Goal: Entertainment & Leisure: Consume media (video, audio)

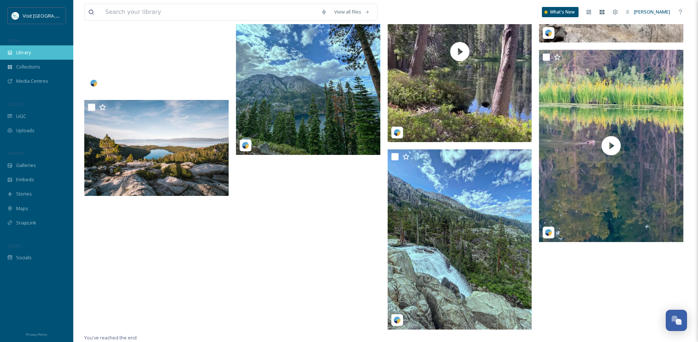
scroll to position [4559, 0]
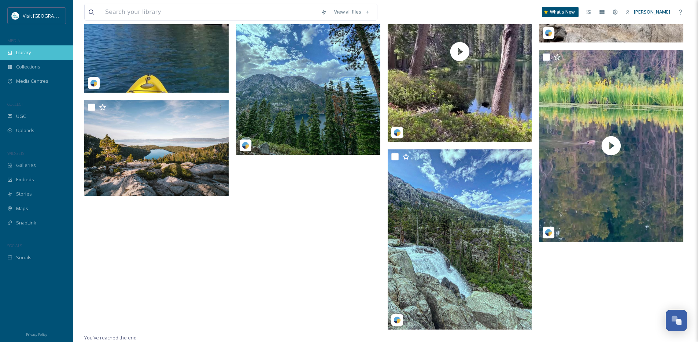
click at [37, 51] on div "Library" at bounding box center [36, 52] width 73 height 14
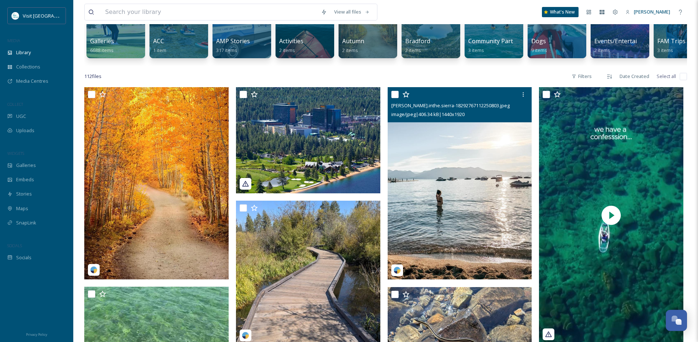
scroll to position [95, 0]
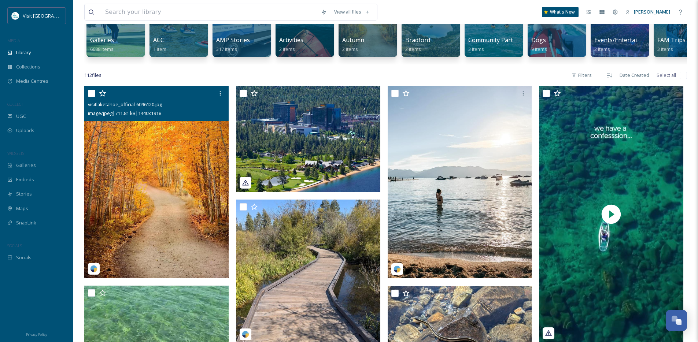
click at [91, 97] on input "checkbox" at bounding box center [91, 93] width 7 height 7
checkbox input "true"
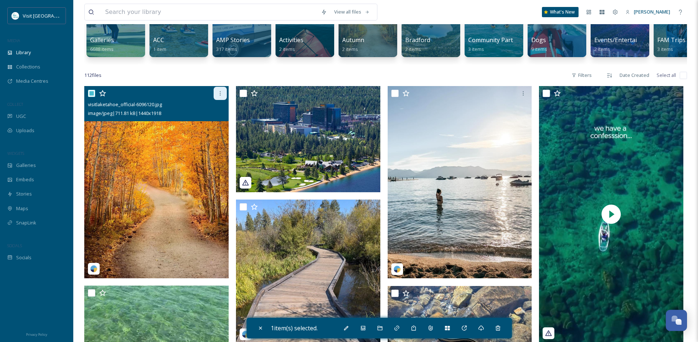
click at [221, 96] on icon at bounding box center [220, 94] width 6 height 6
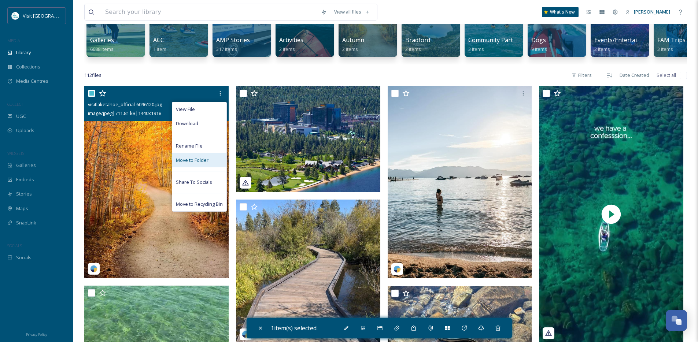
click at [200, 164] on span "Move to Folder" at bounding box center [192, 160] width 33 height 7
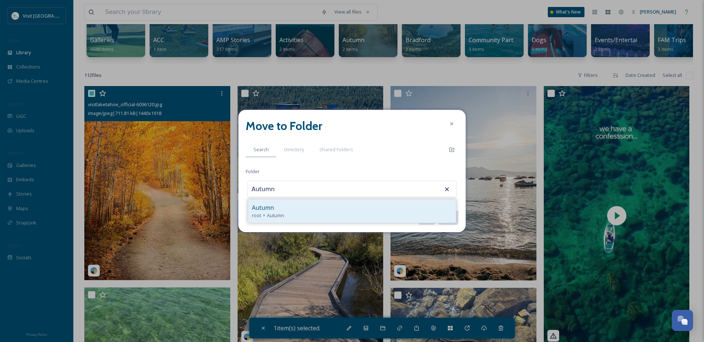
type input "Autumn"
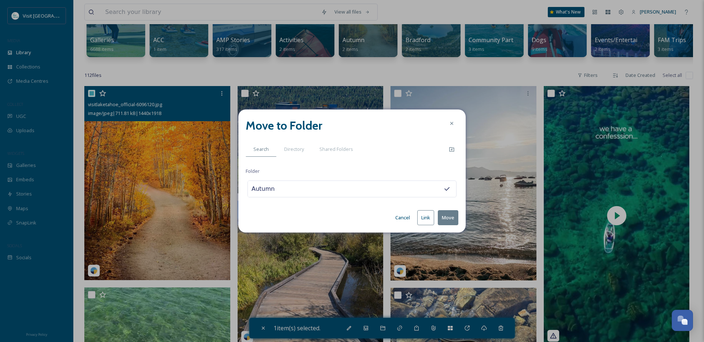
click at [438, 210] on button "Move" at bounding box center [448, 217] width 21 height 15
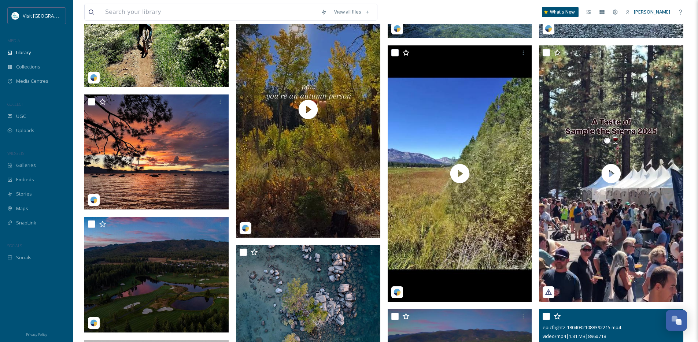
scroll to position [549, 0]
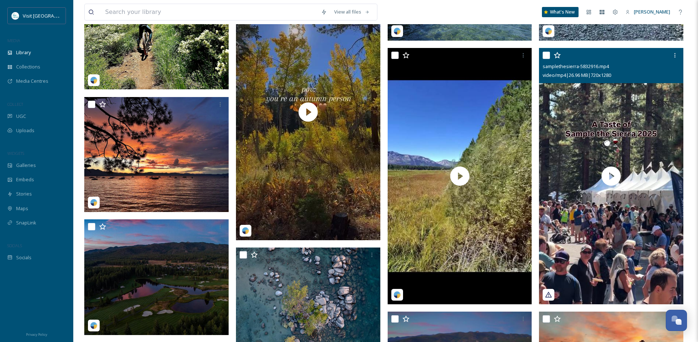
click at [543, 59] on input "checkbox" at bounding box center [546, 55] width 7 height 7
checkbox input "true"
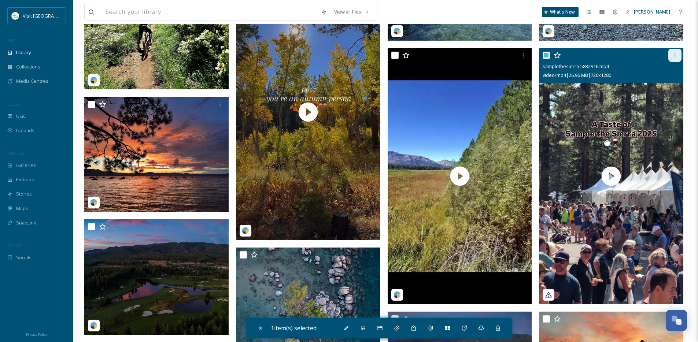
click at [672, 58] on icon at bounding box center [675, 55] width 6 height 6
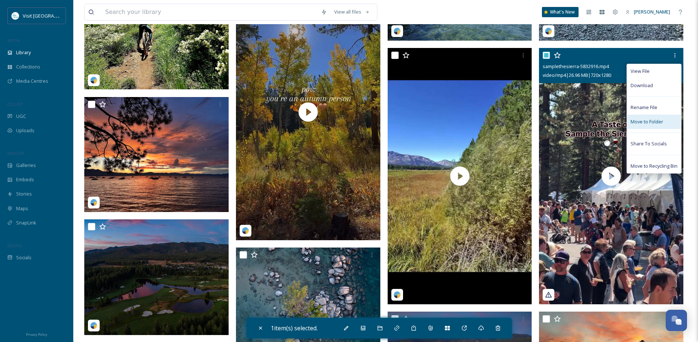
click at [647, 125] on span "Move to Folder" at bounding box center [647, 121] width 33 height 7
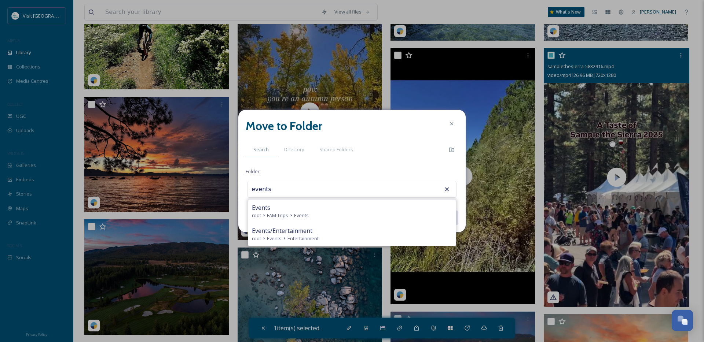
type input "Events"
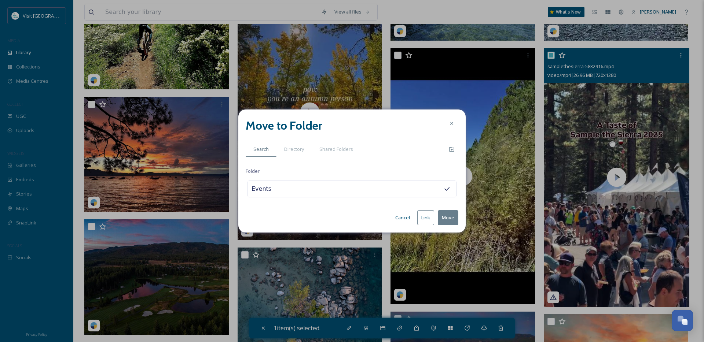
click at [438, 210] on button "Move" at bounding box center [448, 217] width 21 height 15
click at [300, 185] on input "Events" at bounding box center [288, 189] width 81 height 16
click at [266, 189] on input "Events" at bounding box center [288, 189] width 81 height 16
click at [279, 187] on input "Events" at bounding box center [288, 189] width 81 height 16
type input "Events"
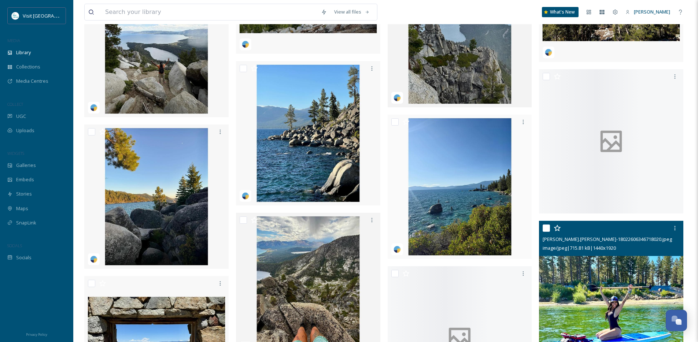
scroll to position [3355, 0]
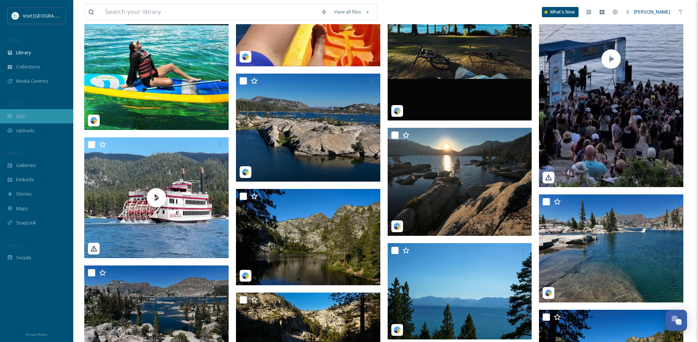
click at [26, 119] on div "UGC" at bounding box center [36, 116] width 73 height 14
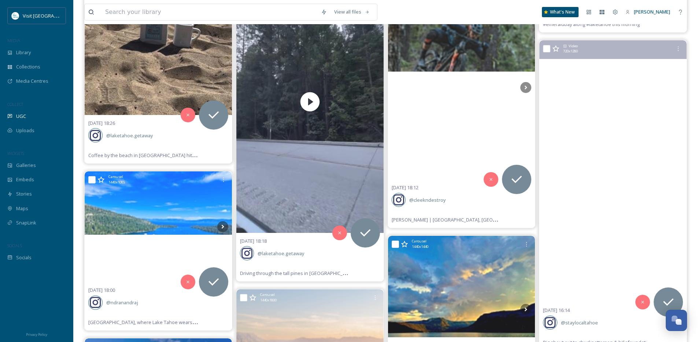
scroll to position [5792, 0]
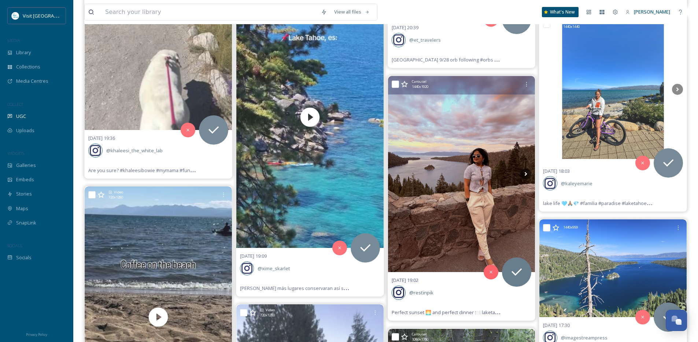
click at [452, 201] on img at bounding box center [461, 174] width 147 height 197
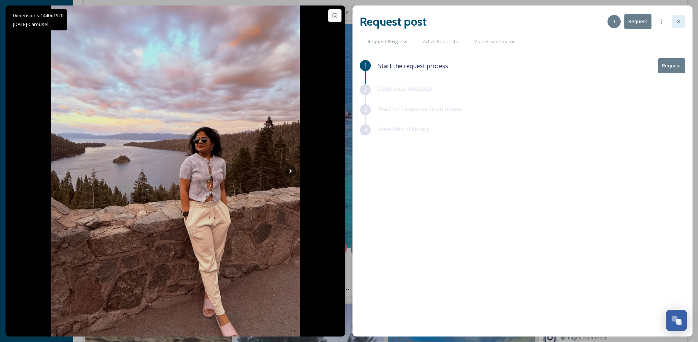
click at [677, 19] on icon at bounding box center [679, 22] width 6 height 6
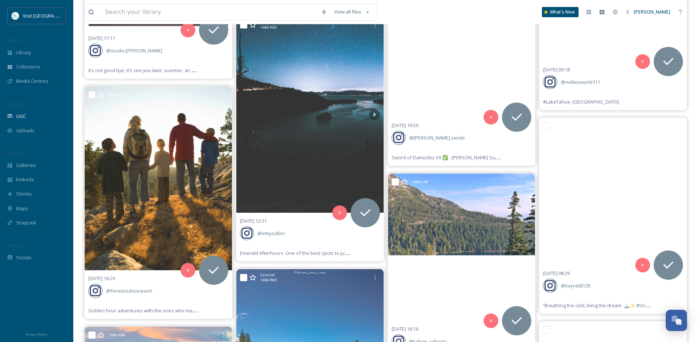
scroll to position [18119, 0]
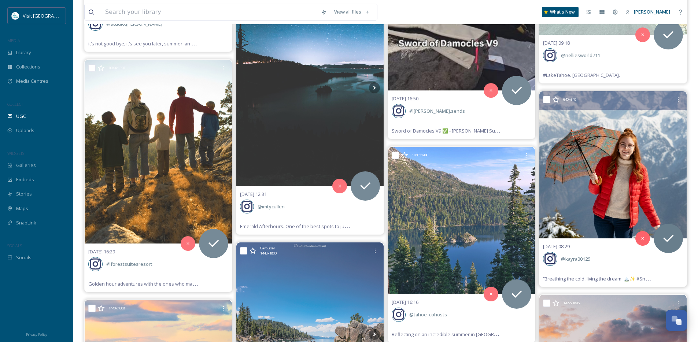
click at [614, 187] on img at bounding box center [613, 164] width 147 height 147
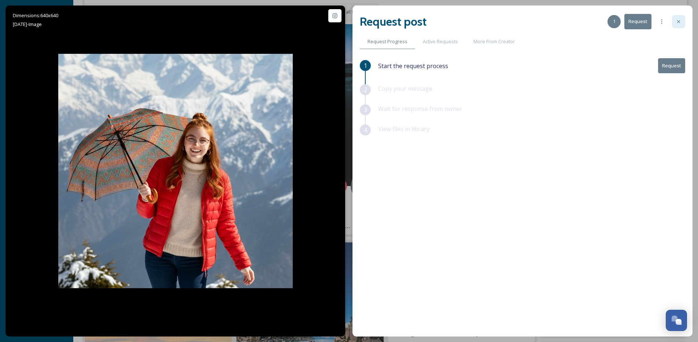
click at [681, 24] on icon at bounding box center [679, 22] width 6 height 6
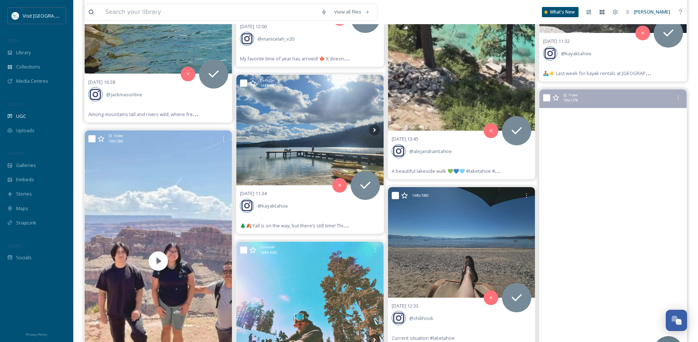
scroll to position [21962, 0]
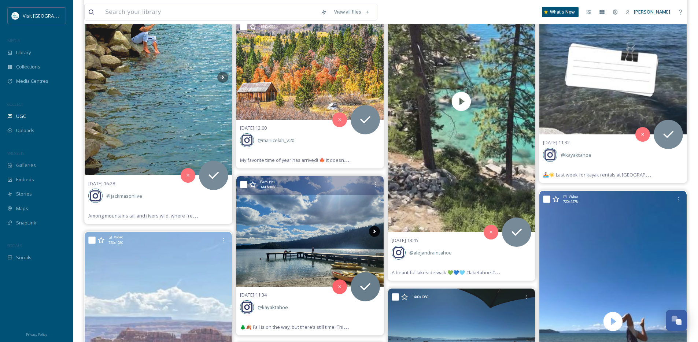
click at [380, 231] on icon at bounding box center [374, 231] width 11 height 11
click at [376, 231] on icon at bounding box center [374, 231] width 11 height 11
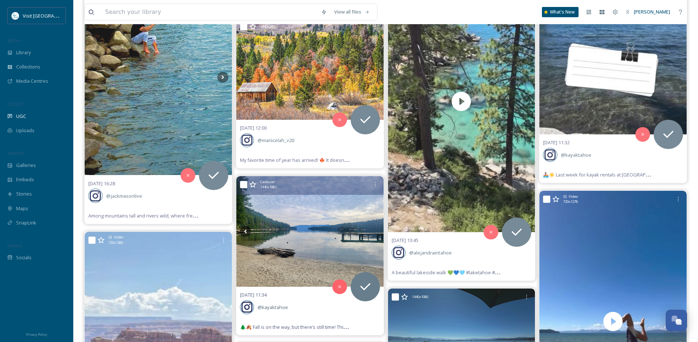
click at [376, 231] on icon at bounding box center [374, 231] width 11 height 11
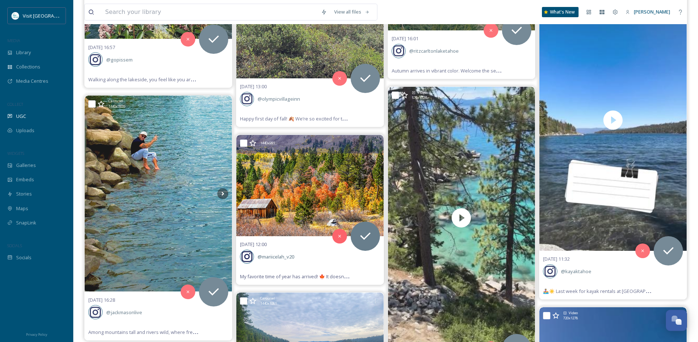
scroll to position [21847, 0]
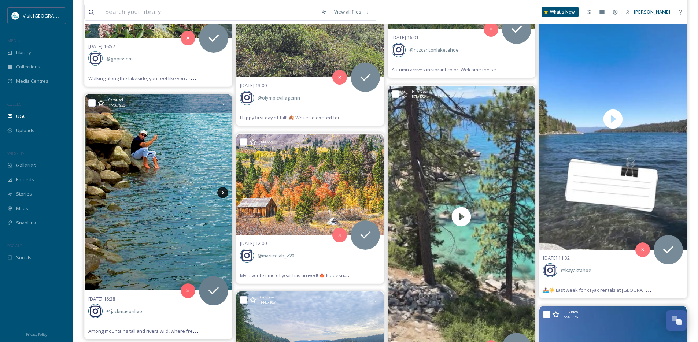
click at [223, 189] on icon at bounding box center [222, 192] width 11 height 11
click at [223, 192] on icon at bounding box center [222, 193] width 3 height 4
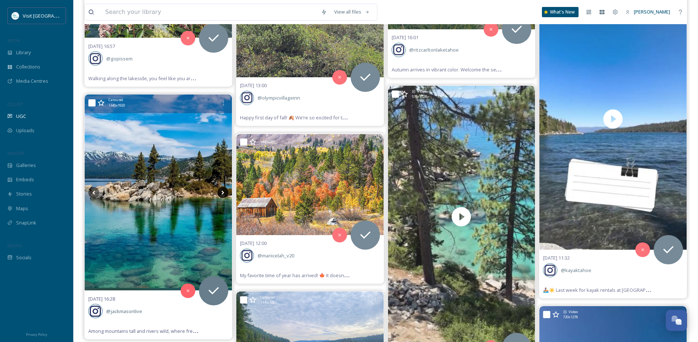
click at [223, 192] on icon at bounding box center [222, 193] width 3 height 4
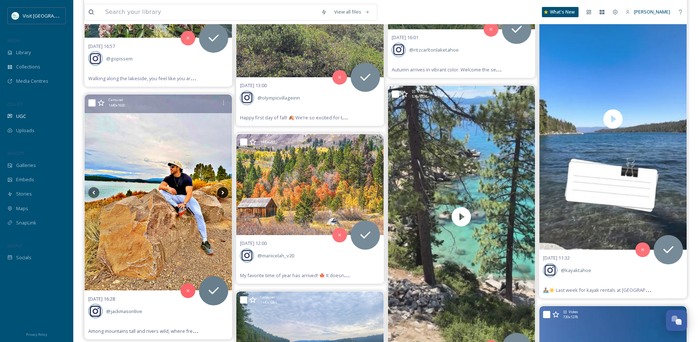
click at [223, 192] on icon at bounding box center [222, 193] width 3 height 4
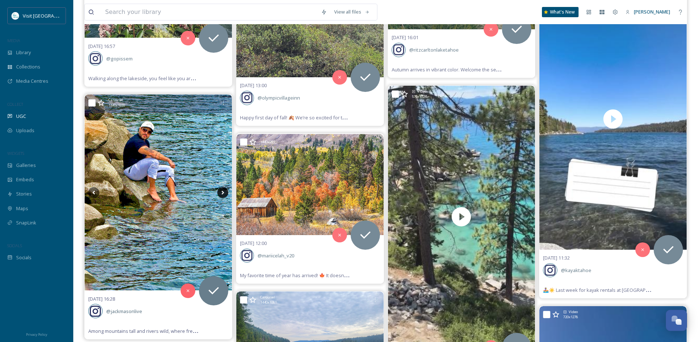
click at [223, 192] on icon at bounding box center [222, 193] width 3 height 4
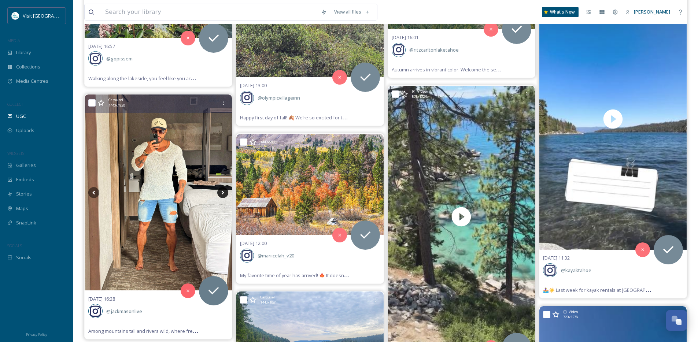
click at [223, 192] on icon at bounding box center [222, 193] width 3 height 4
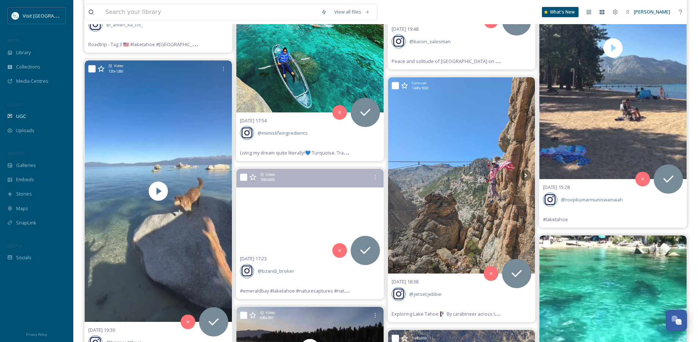
scroll to position [20878, 0]
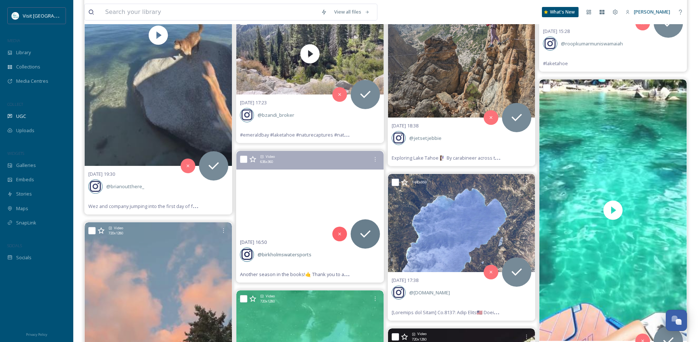
click at [346, 199] on video "Another season in the books!🤙 Thank you to all who make it happen! 🙏❤️ See you …" at bounding box center [309, 192] width 147 height 83
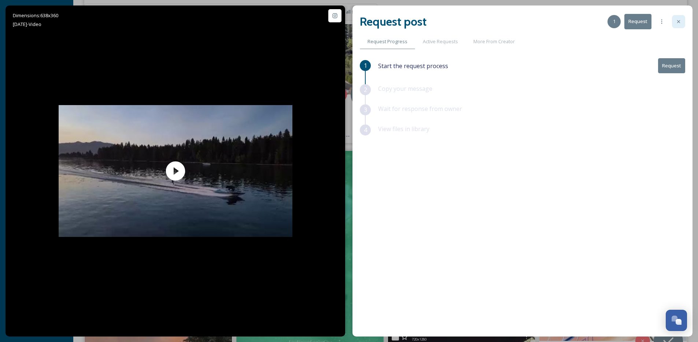
click at [677, 22] on icon at bounding box center [679, 22] width 6 height 6
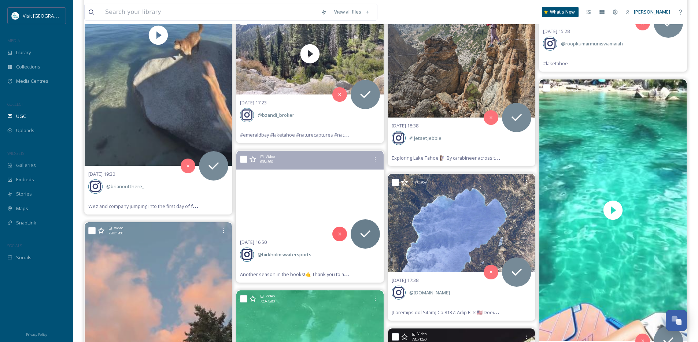
click at [347, 189] on video "Another season in the books!🤙 Thank you to all who make it happen! 🙏❤️ See you …" at bounding box center [309, 192] width 147 height 83
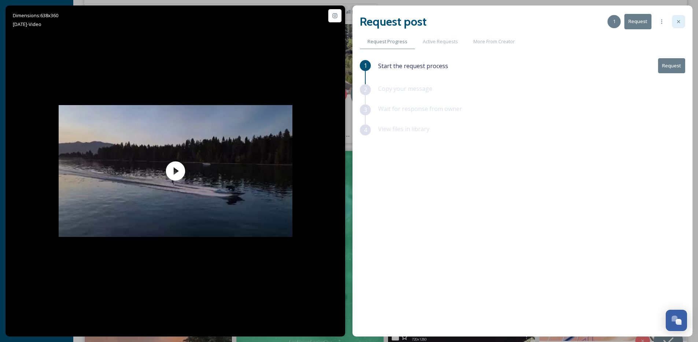
click at [680, 25] on div at bounding box center [678, 21] width 13 height 13
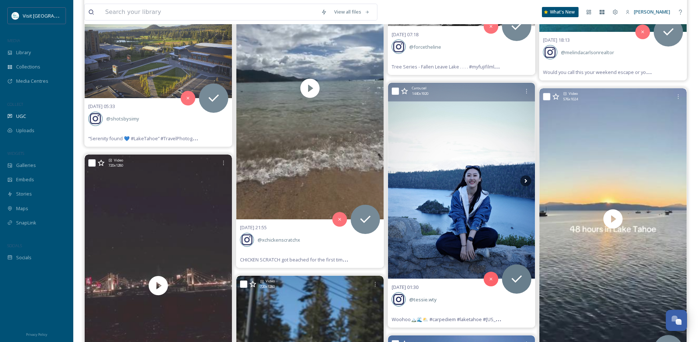
scroll to position [19846, 0]
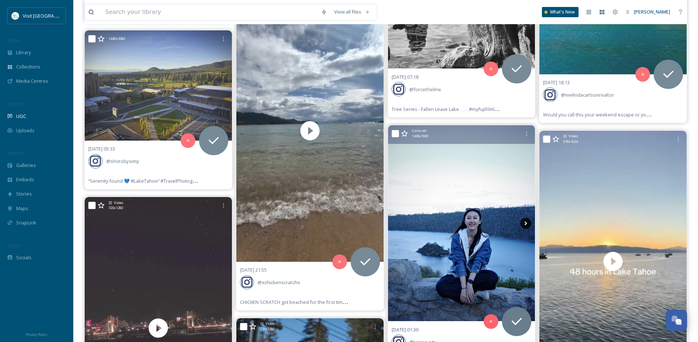
click at [526, 221] on icon at bounding box center [526, 223] width 11 height 11
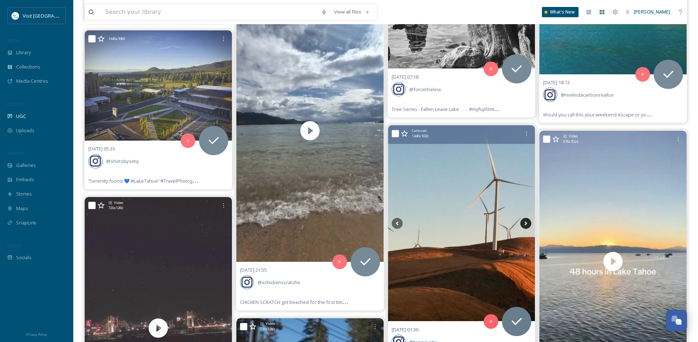
click at [526, 223] on icon at bounding box center [526, 223] width 3 height 4
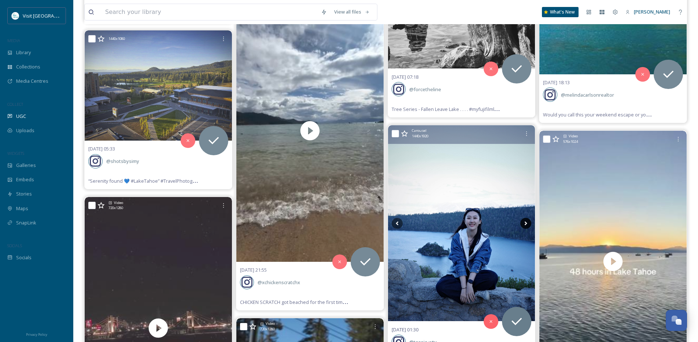
click at [526, 223] on icon at bounding box center [526, 223] width 3 height 4
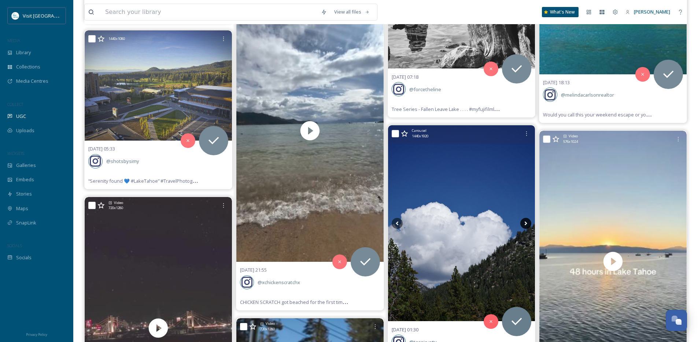
click at [526, 223] on icon at bounding box center [526, 223] width 3 height 4
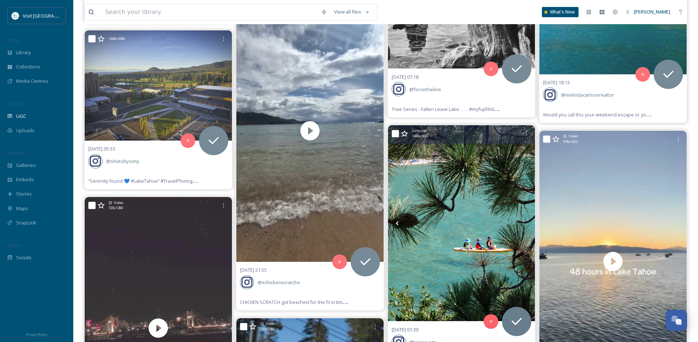
click at [526, 223] on icon at bounding box center [526, 223] width 3 height 4
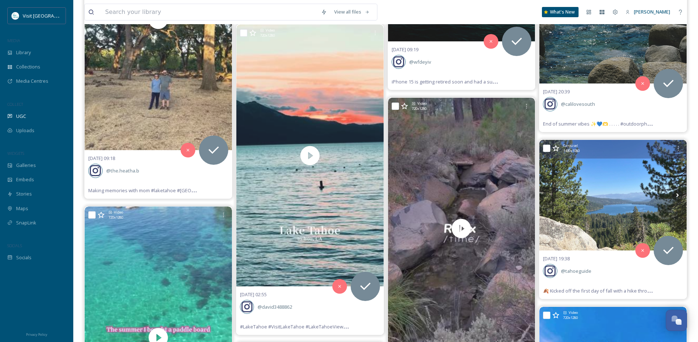
scroll to position [19349, 0]
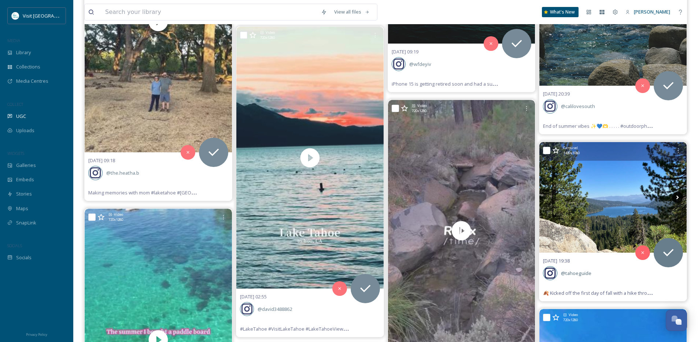
click at [677, 198] on icon at bounding box center [678, 198] width 3 height 4
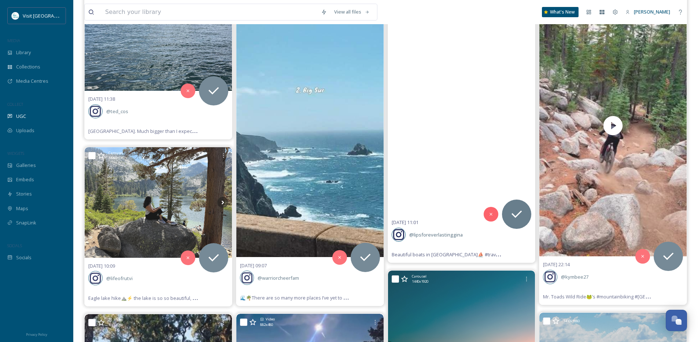
scroll to position [18938, 0]
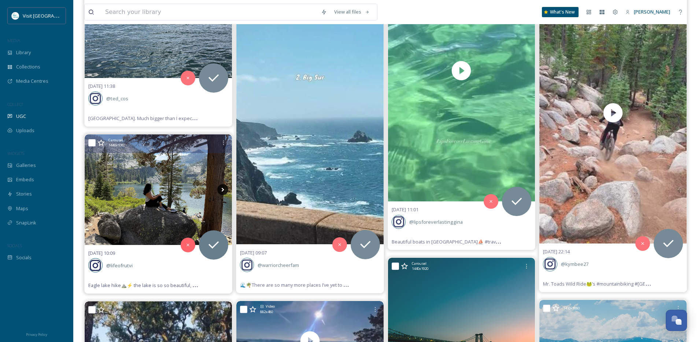
click at [222, 190] on icon at bounding box center [222, 189] width 11 height 11
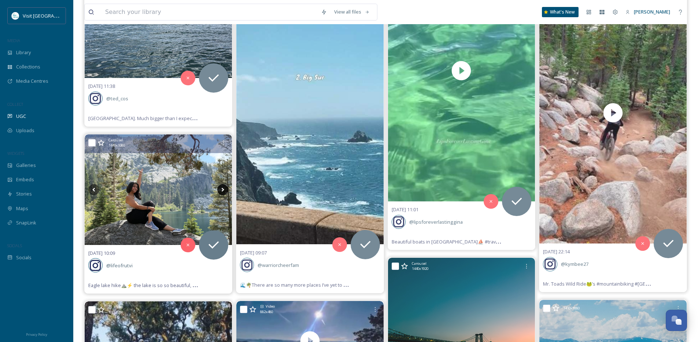
click at [222, 190] on icon at bounding box center [222, 189] width 11 height 11
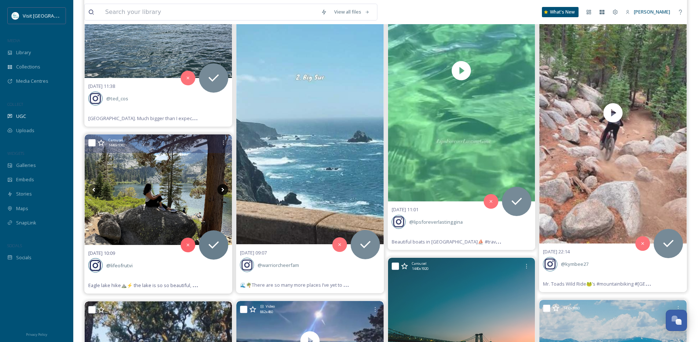
click at [222, 190] on icon at bounding box center [222, 189] width 11 height 11
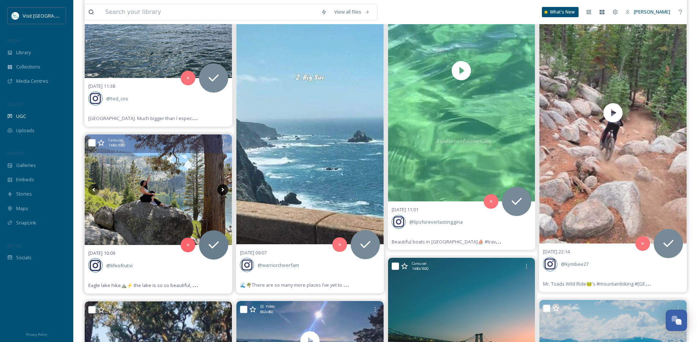
click at [222, 190] on icon at bounding box center [222, 189] width 11 height 11
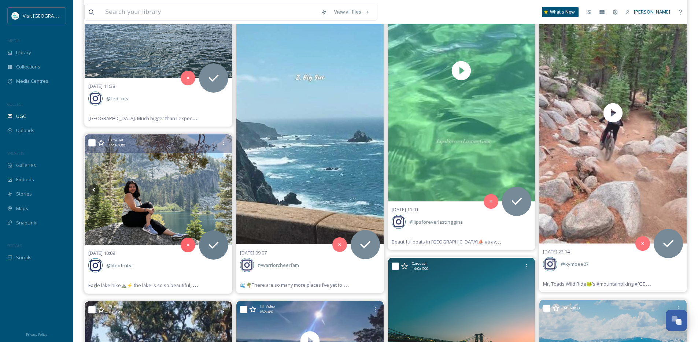
click at [222, 190] on icon at bounding box center [222, 189] width 11 height 11
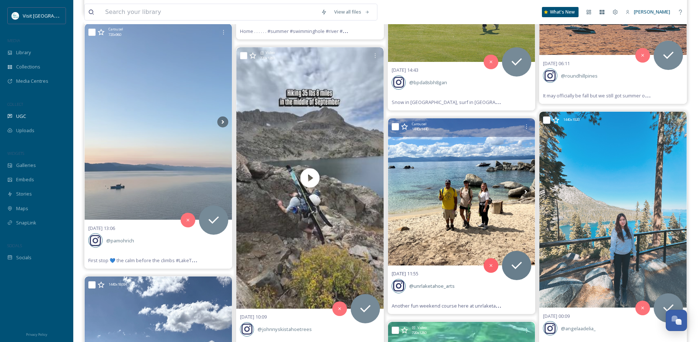
scroll to position [18551, 0]
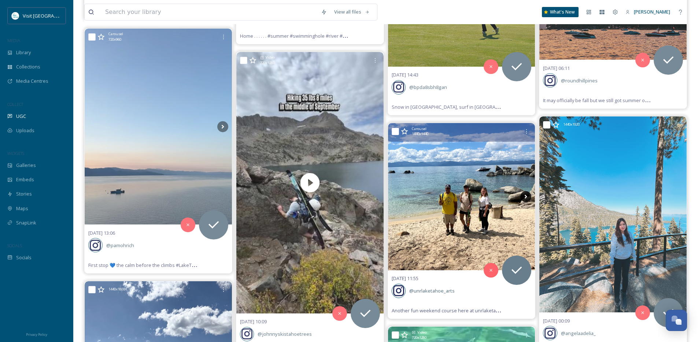
click at [525, 196] on icon at bounding box center [526, 196] width 11 height 11
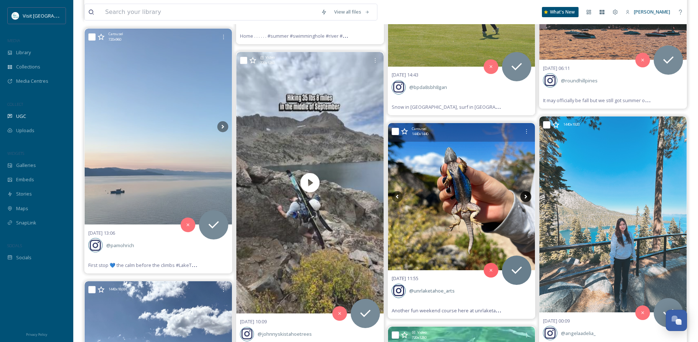
click at [525, 196] on icon at bounding box center [526, 196] width 11 height 11
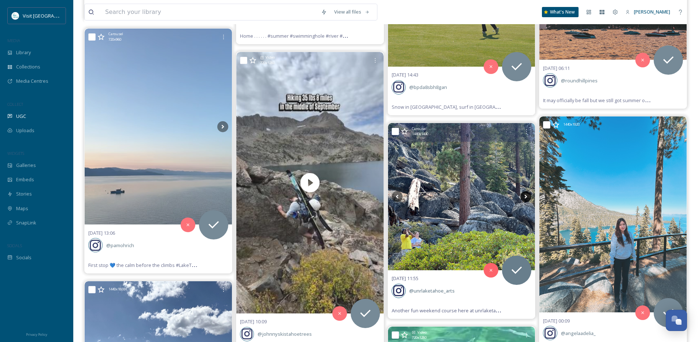
click at [525, 196] on icon at bounding box center [526, 196] width 11 height 11
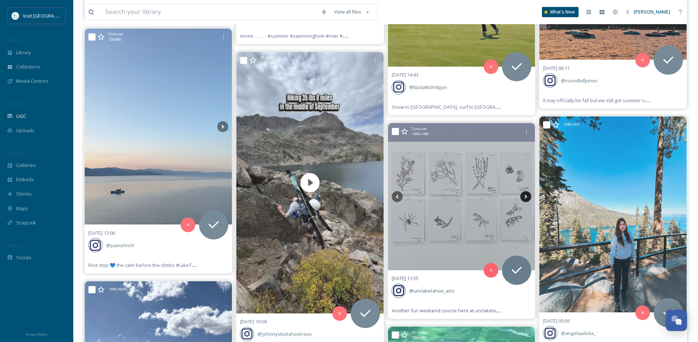
click at [525, 196] on icon at bounding box center [526, 196] width 11 height 11
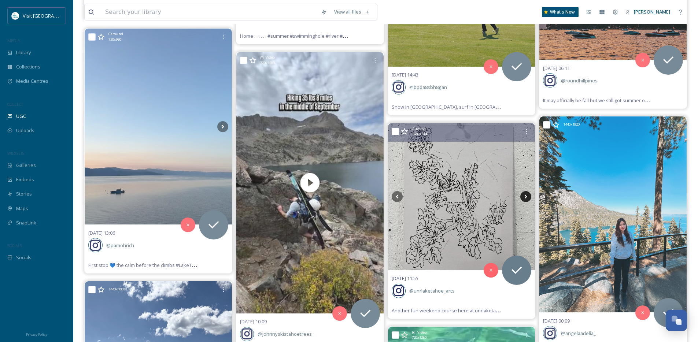
click at [525, 196] on icon at bounding box center [526, 196] width 11 height 11
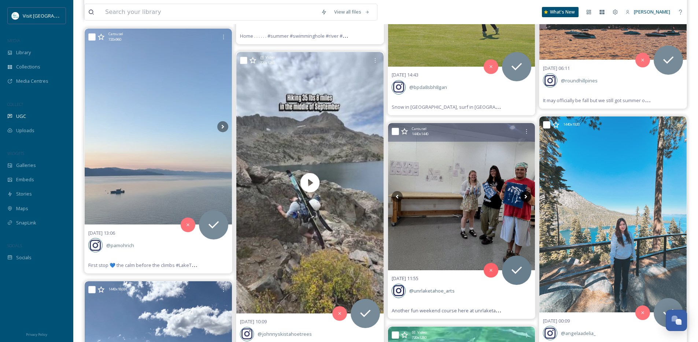
click at [525, 196] on icon at bounding box center [526, 196] width 11 height 11
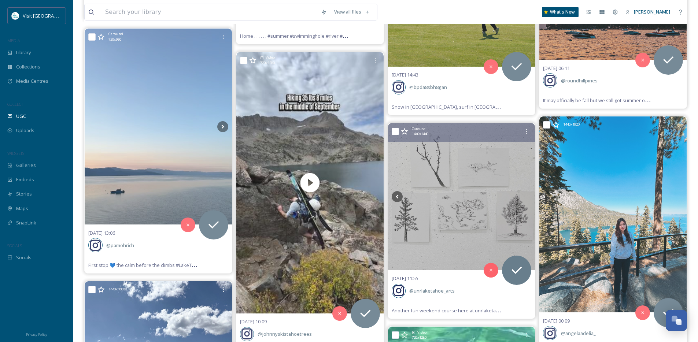
click at [525, 196] on icon at bounding box center [526, 196] width 11 height 11
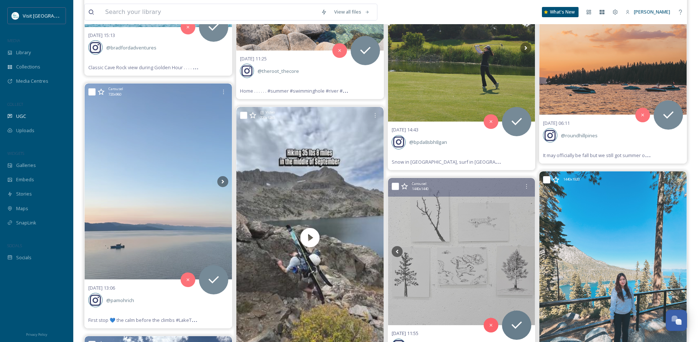
scroll to position [18475, 0]
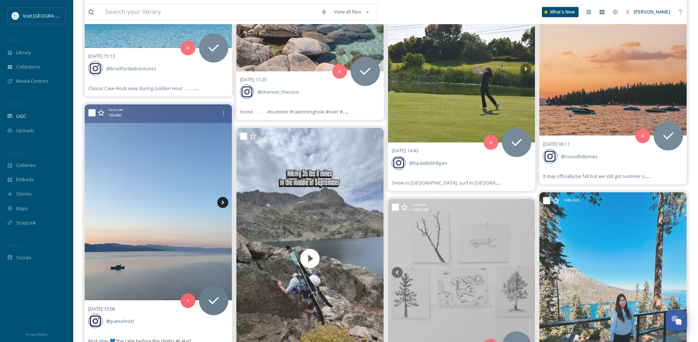
click at [226, 204] on icon at bounding box center [222, 202] width 11 height 11
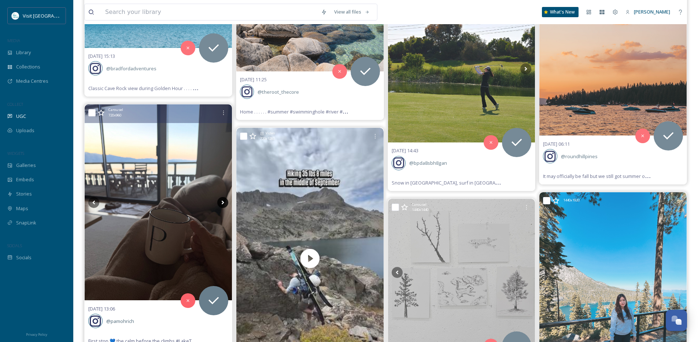
click at [226, 204] on icon at bounding box center [222, 202] width 11 height 11
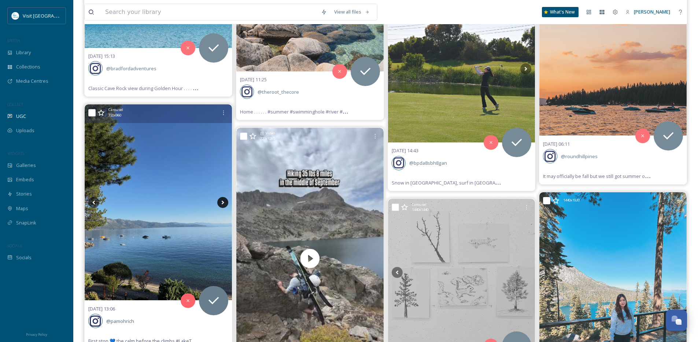
click at [226, 204] on icon at bounding box center [222, 202] width 11 height 11
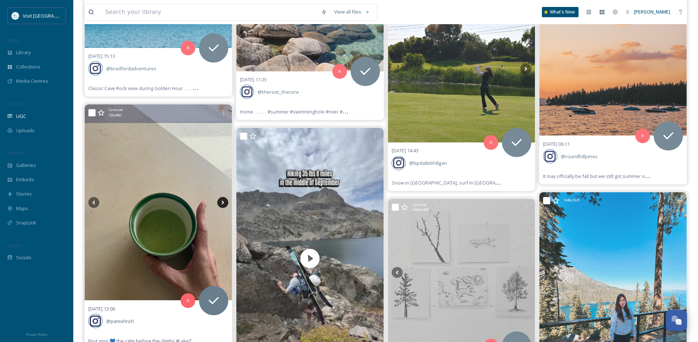
click at [226, 204] on icon at bounding box center [222, 202] width 11 height 11
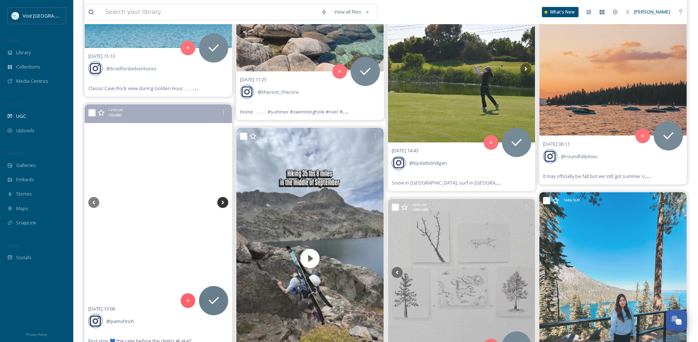
click at [226, 204] on icon at bounding box center [222, 202] width 11 height 11
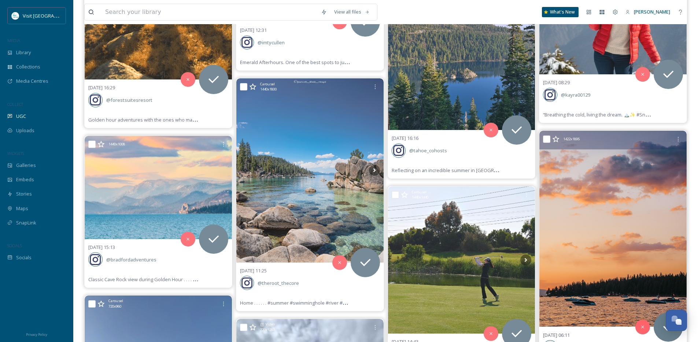
scroll to position [18270, 0]
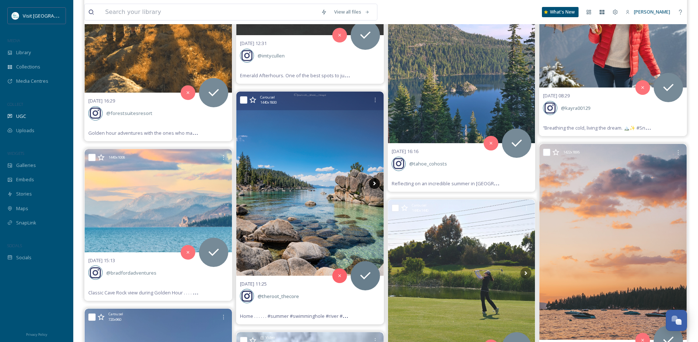
click at [374, 181] on icon at bounding box center [374, 183] width 11 height 11
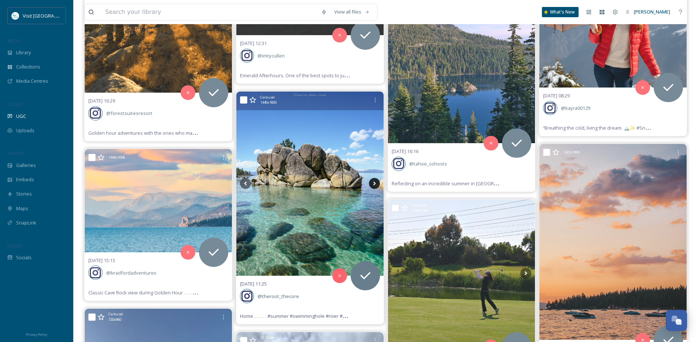
click at [374, 181] on icon at bounding box center [374, 183] width 11 height 11
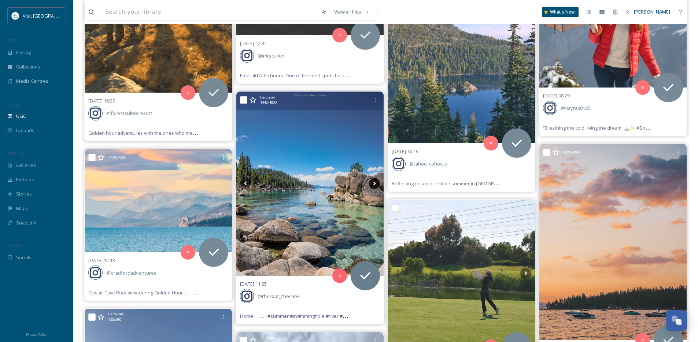
click at [374, 181] on icon at bounding box center [374, 183] width 11 height 11
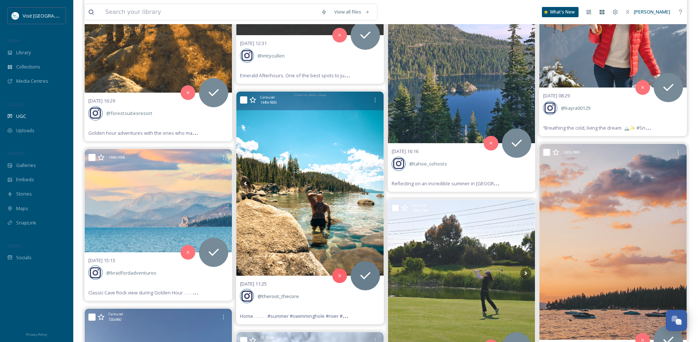
click at [374, 181] on icon at bounding box center [374, 183] width 11 height 11
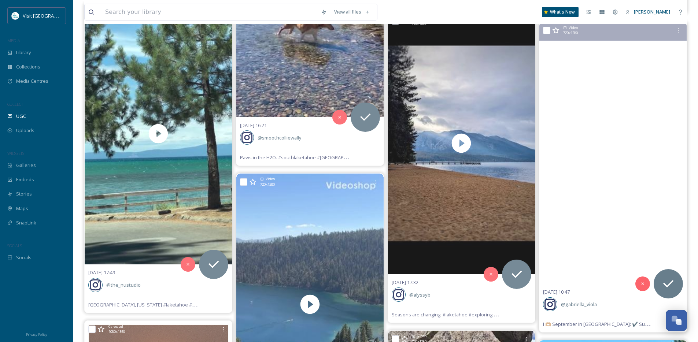
scroll to position [17615, 0]
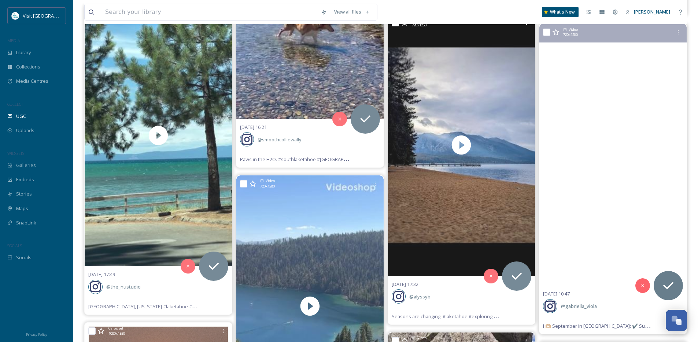
click at [606, 251] on video "I 🫶🏼 September in Lake Tahoe:\a\a✔️ Summery temps\a✔️ Less crowded beaches\a✔️ …" at bounding box center [613, 155] width 147 height 262
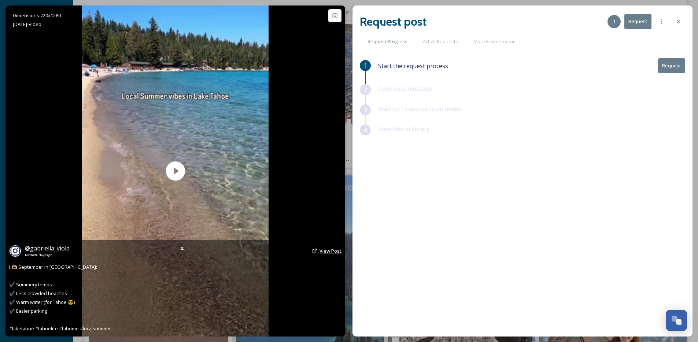
click at [327, 251] on span "View Post" at bounding box center [331, 251] width 22 height 7
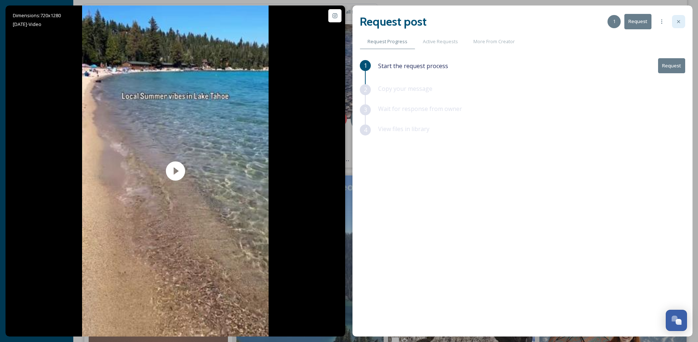
click at [681, 21] on icon at bounding box center [679, 22] width 6 height 6
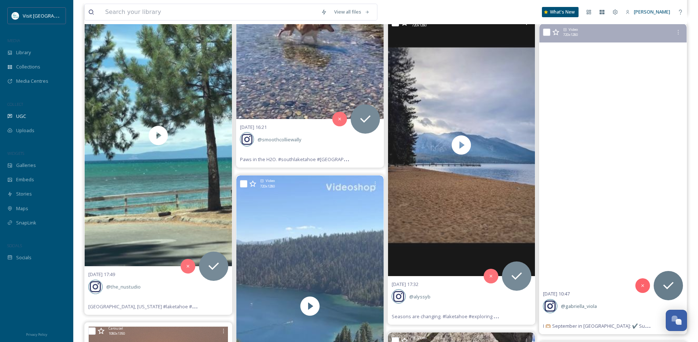
click at [596, 212] on video "I 🫶🏼 September in Lake Tahoe:\a\a✔️ Summery temps\a✔️ Less crowded beaches\a✔️ …" at bounding box center [613, 155] width 147 height 262
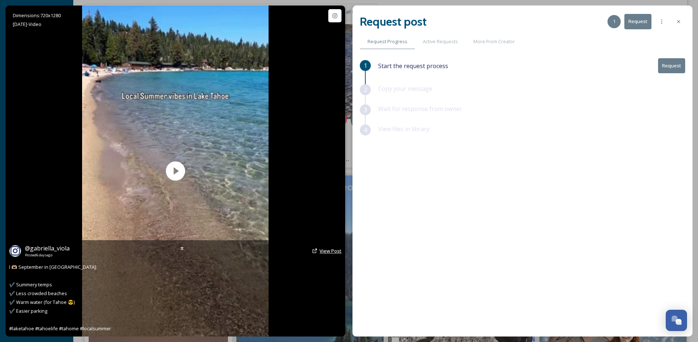
click at [334, 253] on span "View Post" at bounding box center [331, 251] width 22 height 7
